Goal: Navigation & Orientation: Go to known website

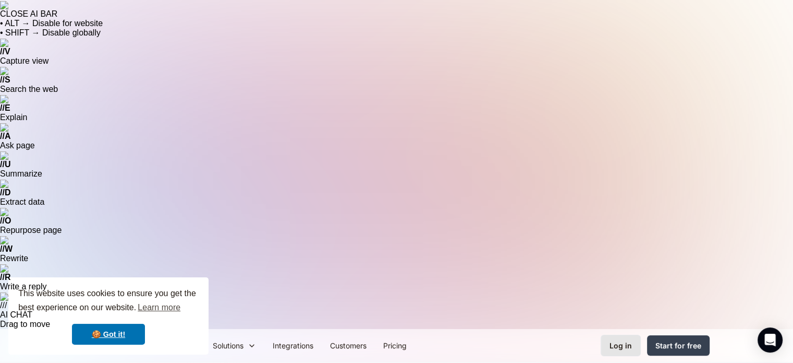
click at [622, 340] on div "Log in" at bounding box center [621, 345] width 22 height 11
